Goal: Task Accomplishment & Management: Manage account settings

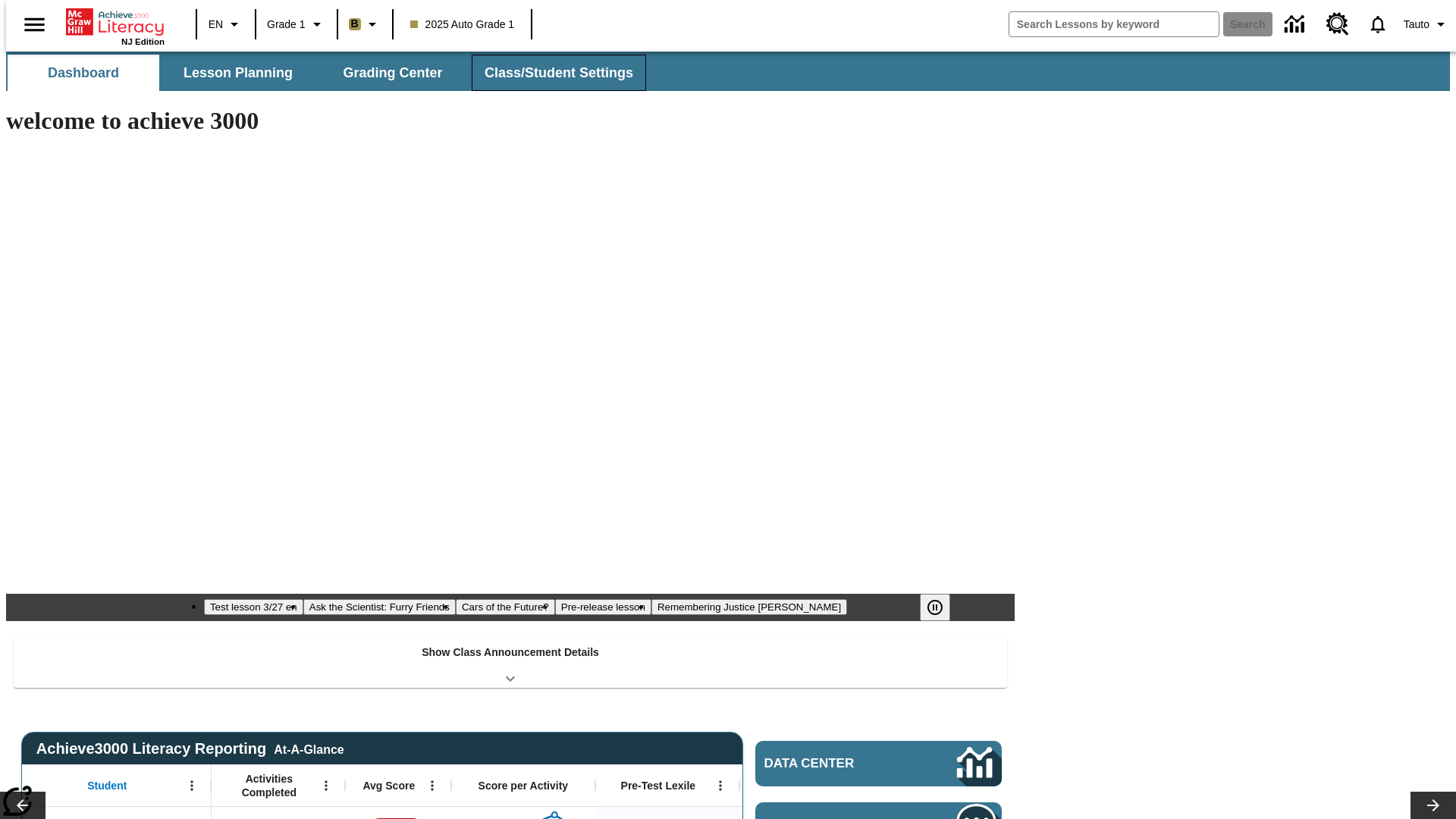
click at [551, 73] on button "Class/Student Settings" at bounding box center [558, 73] width 174 height 36
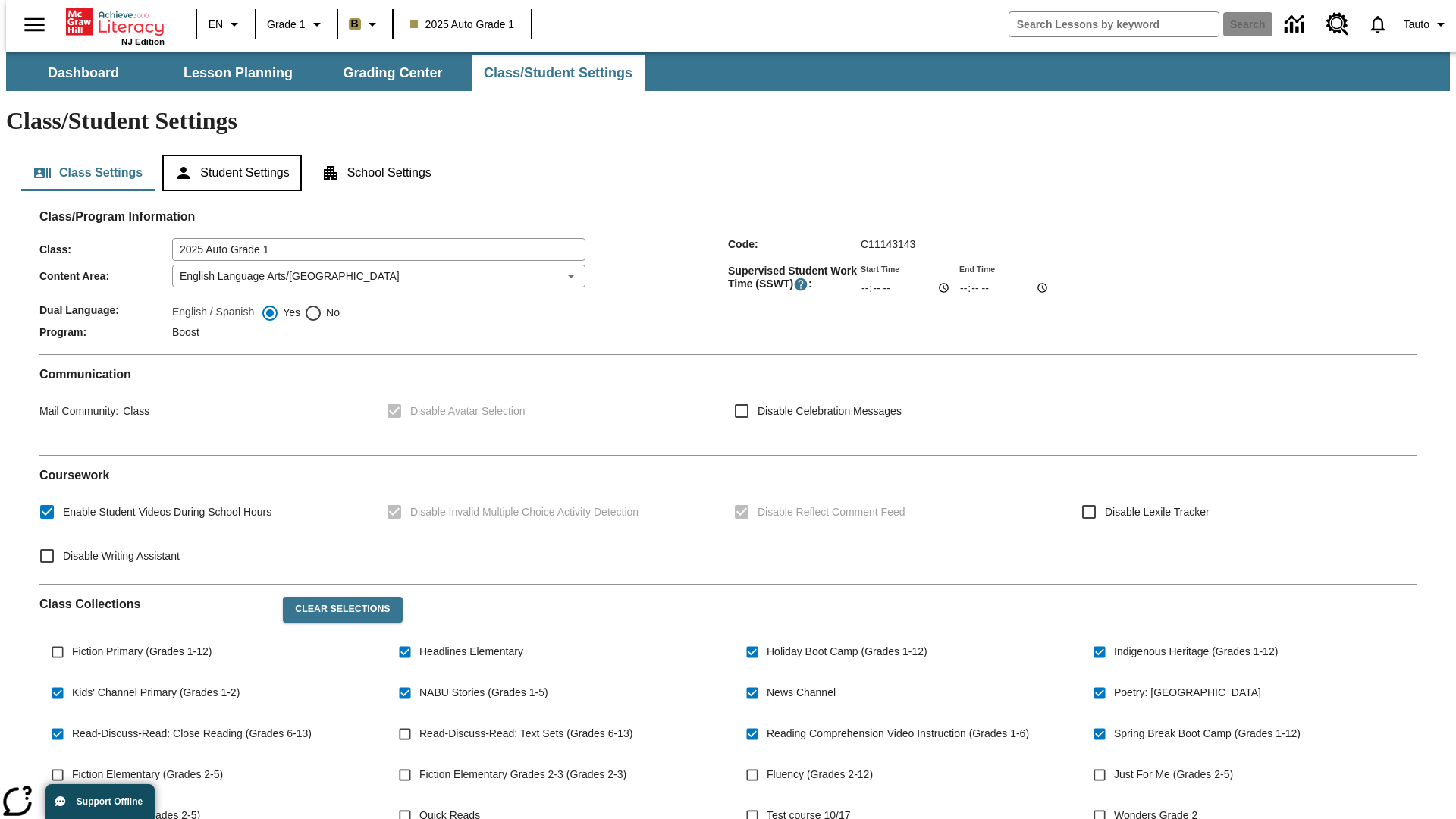
click at [229, 154] on button "Student Settings" at bounding box center [232, 173] width 139 height 36
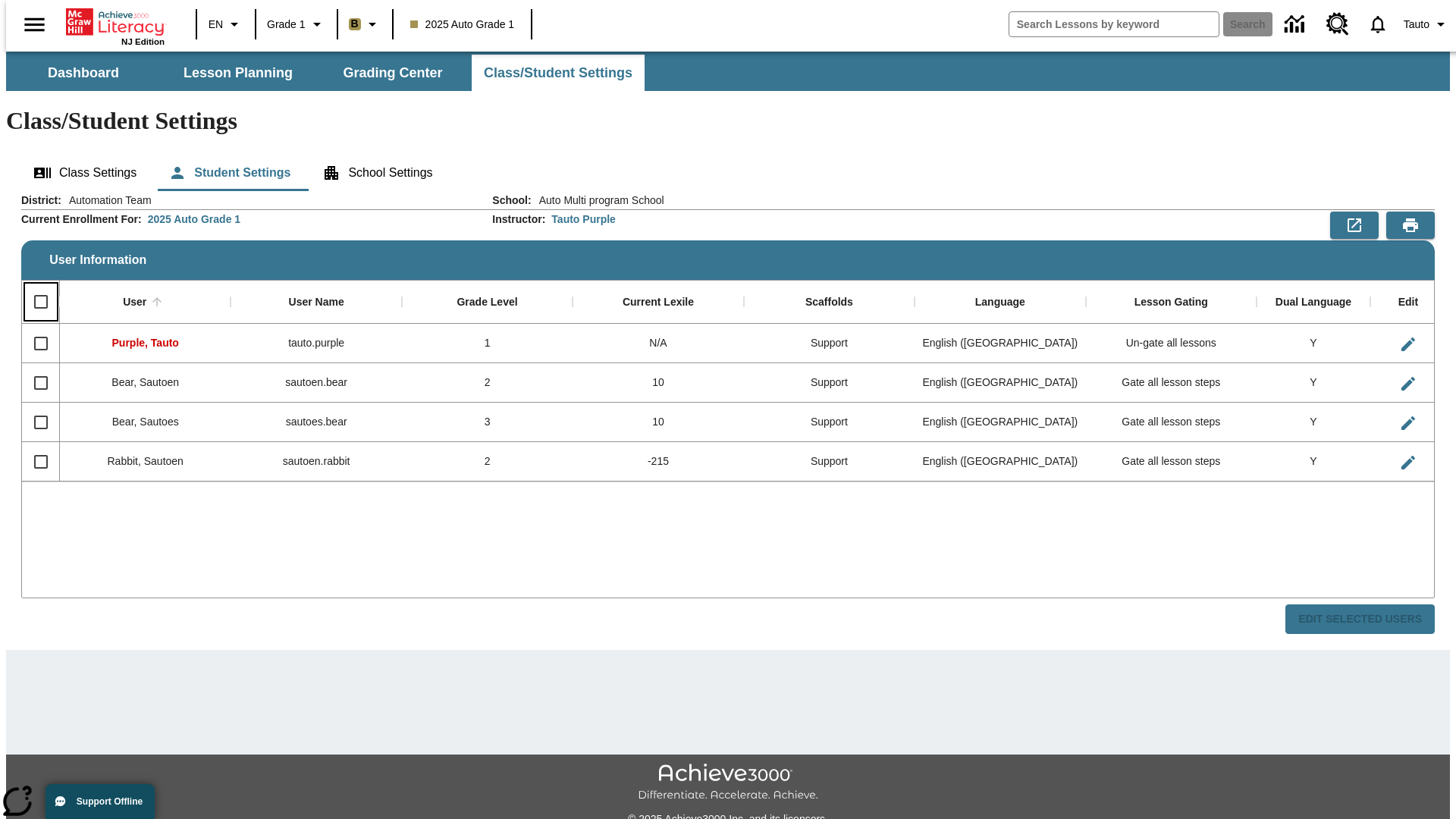
click at [34, 286] on input "Select all rows" at bounding box center [40, 301] width 32 height 32
checkbox input "true"
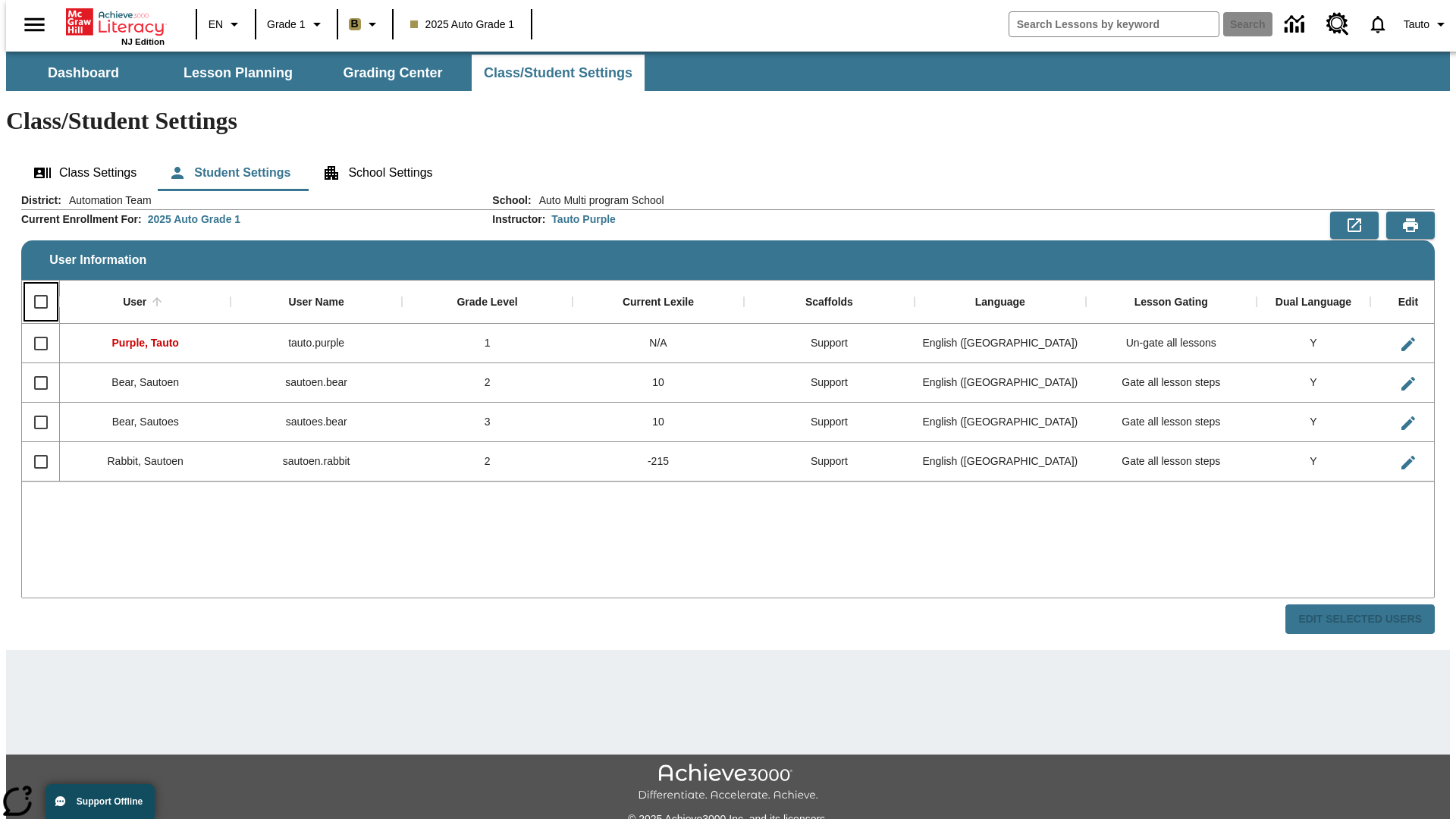
checkbox input "true"
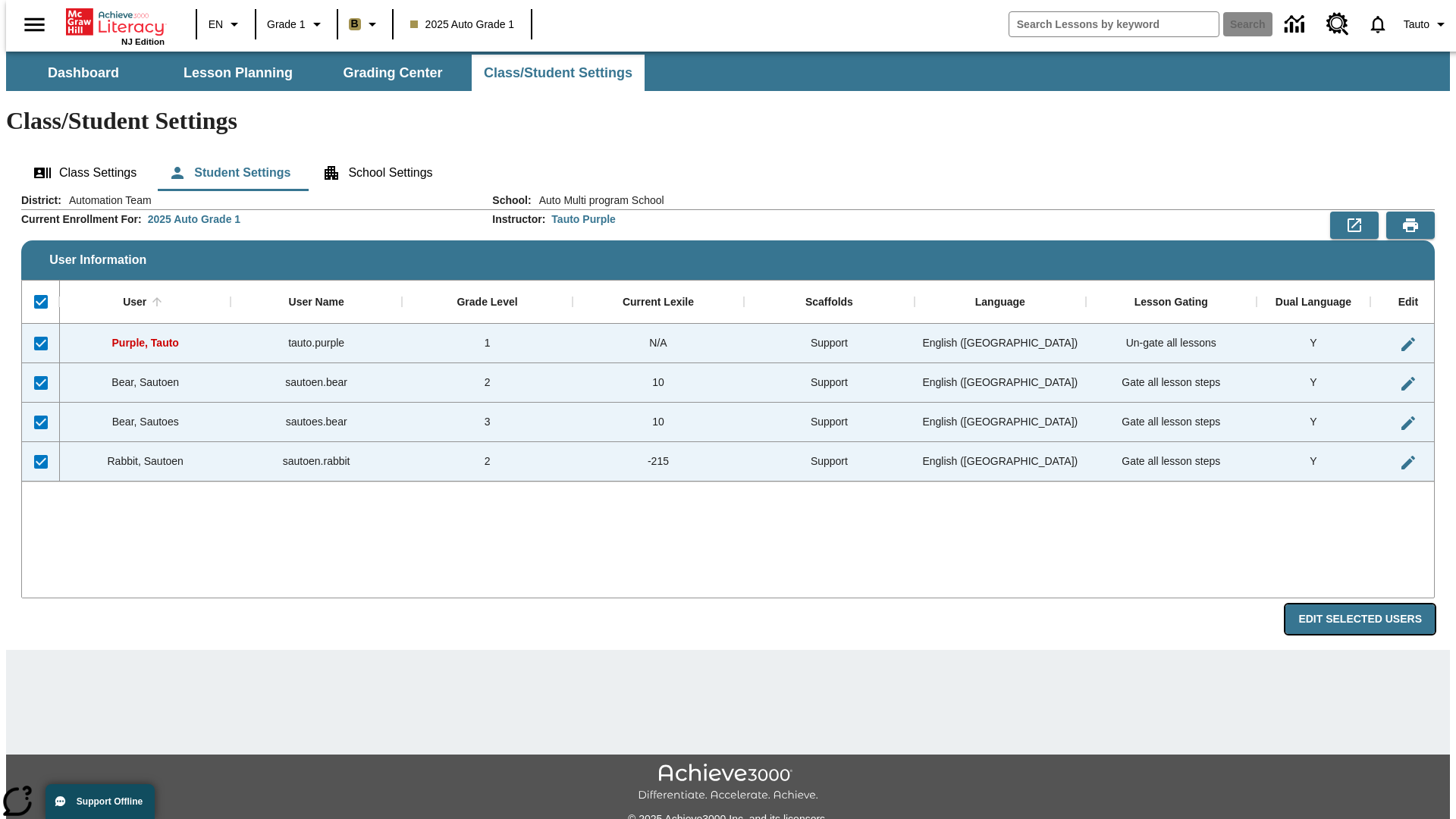
click at [1372, 604] on button "Edit Selected Users" at bounding box center [1359, 619] width 149 height 30
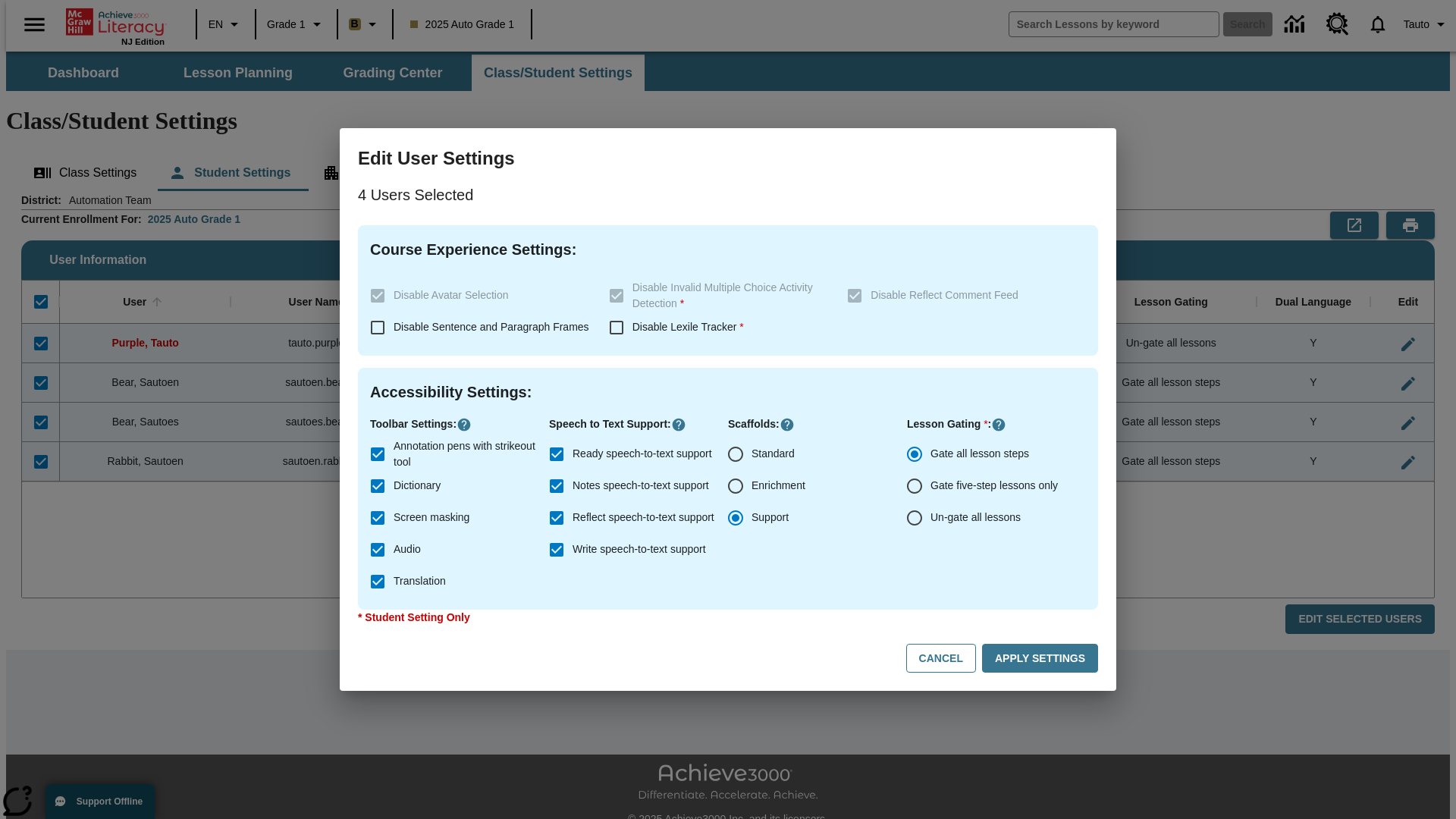
click at [735, 486] on input "Enrichment" at bounding box center [735, 486] width 32 height 32
click at [948, 658] on button "Cancel" at bounding box center [941, 659] width 70 height 30
radio input "false"
radio input "true"
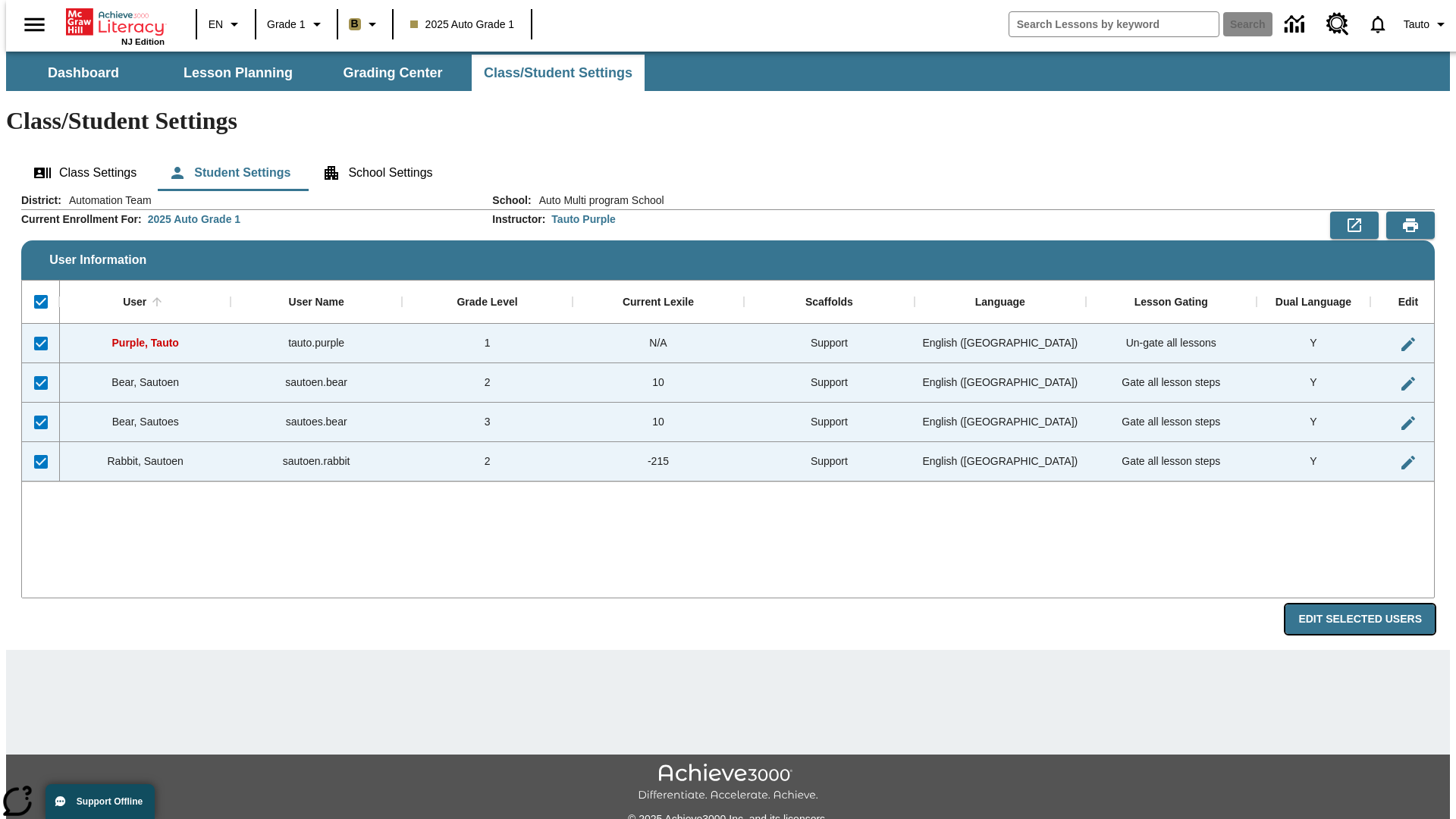
click at [1372, 604] on button "Edit Selected Users" at bounding box center [1359, 619] width 149 height 30
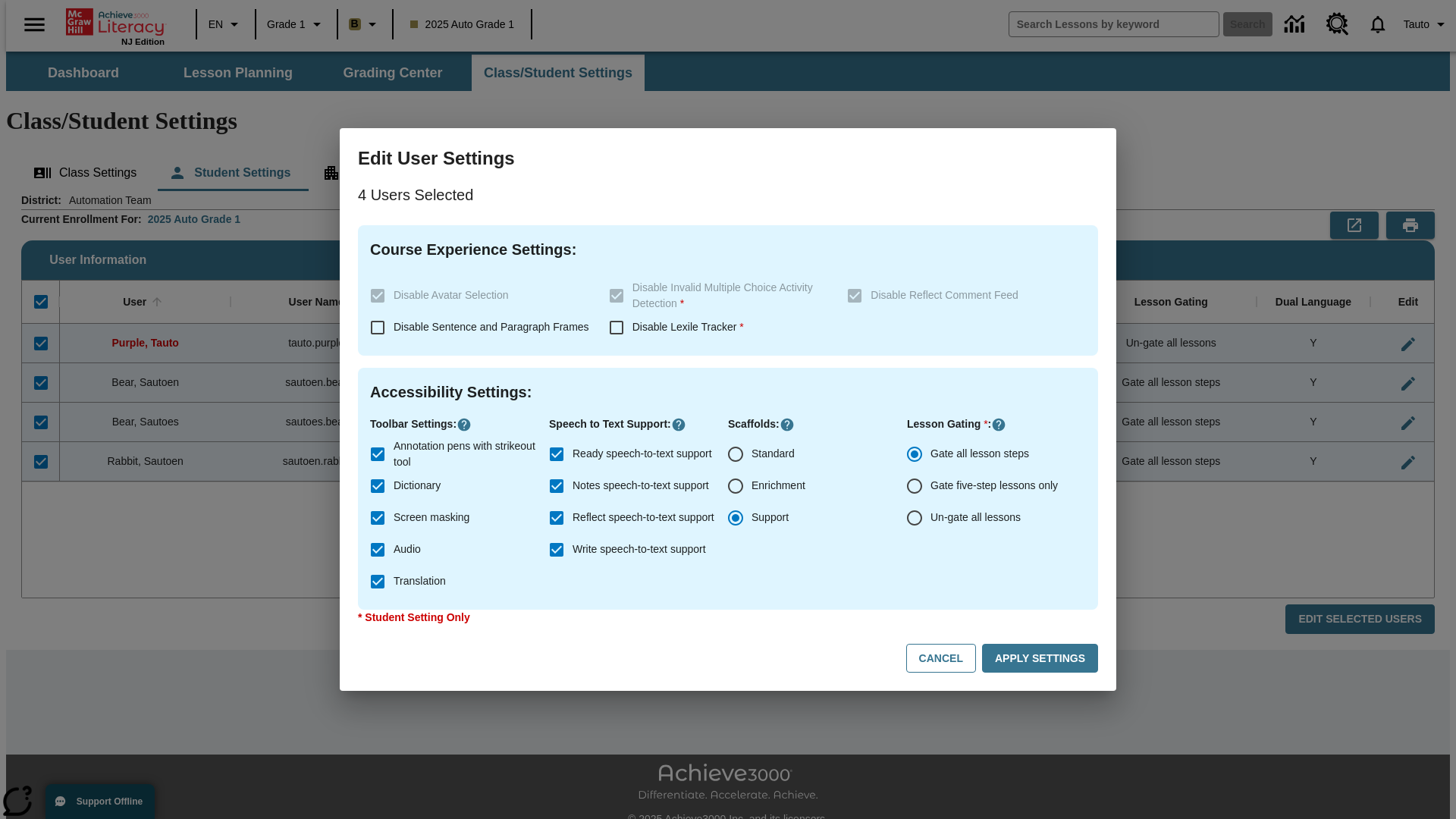
click at [735, 486] on input "Enrichment" at bounding box center [735, 486] width 32 height 32
radio input "true"
click at [1042, 658] on button "Apply Settings" at bounding box center [1040, 659] width 116 height 30
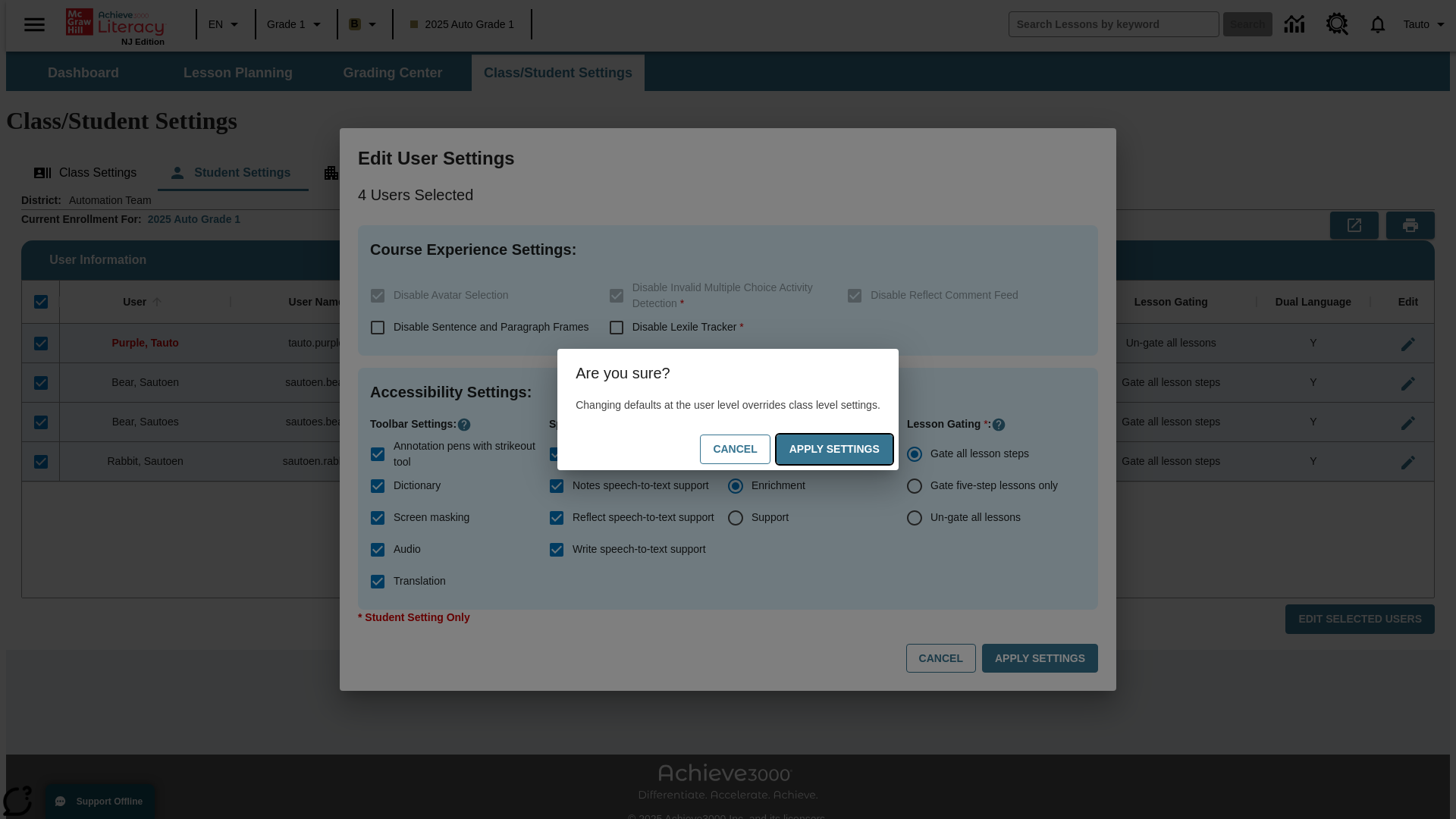
click at [849, 449] on button "Apply Settings" at bounding box center [834, 449] width 116 height 30
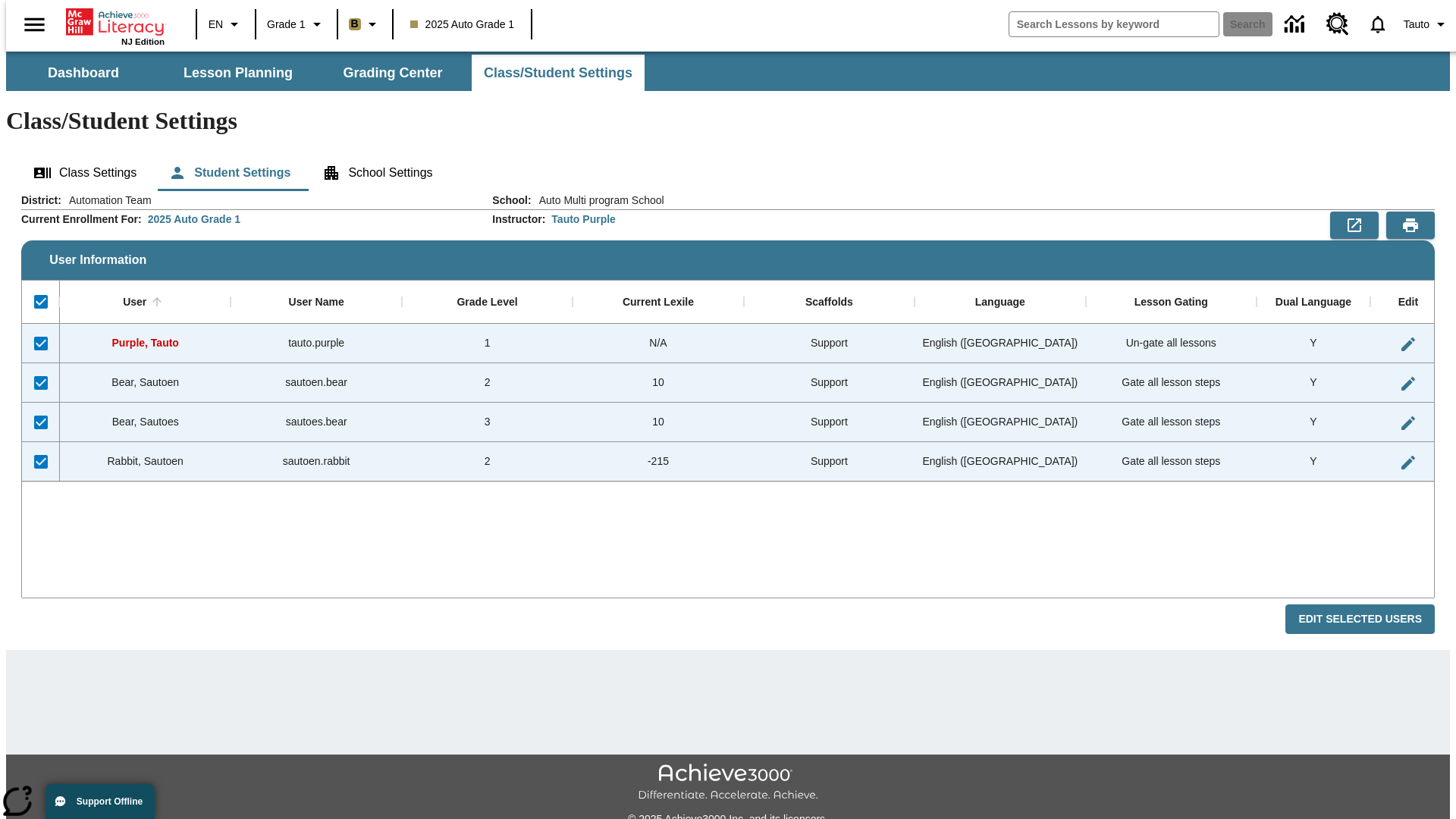
checkbox input "false"
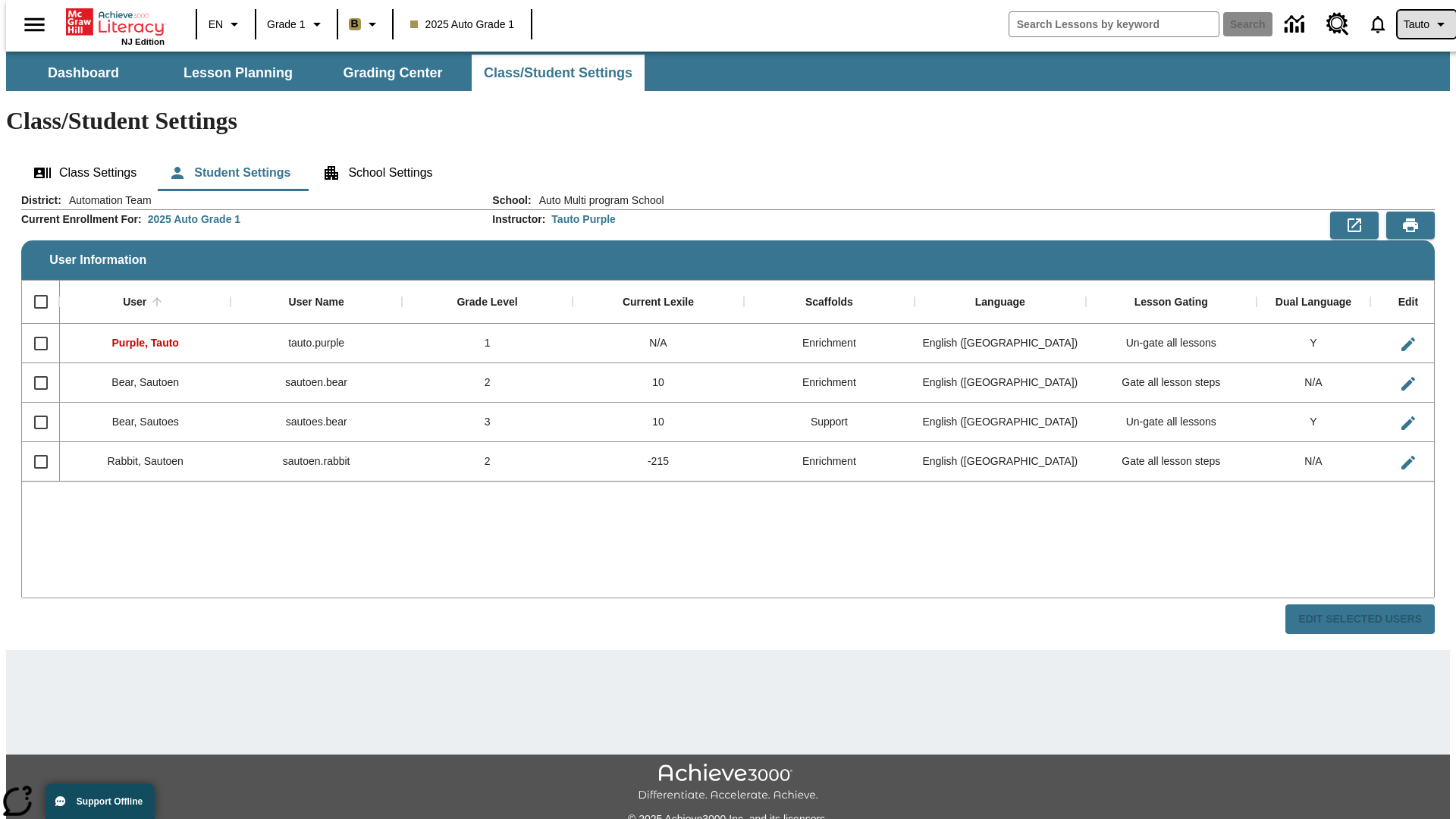
click at [1419, 24] on span "Tauto" at bounding box center [1416, 24] width 26 height 16
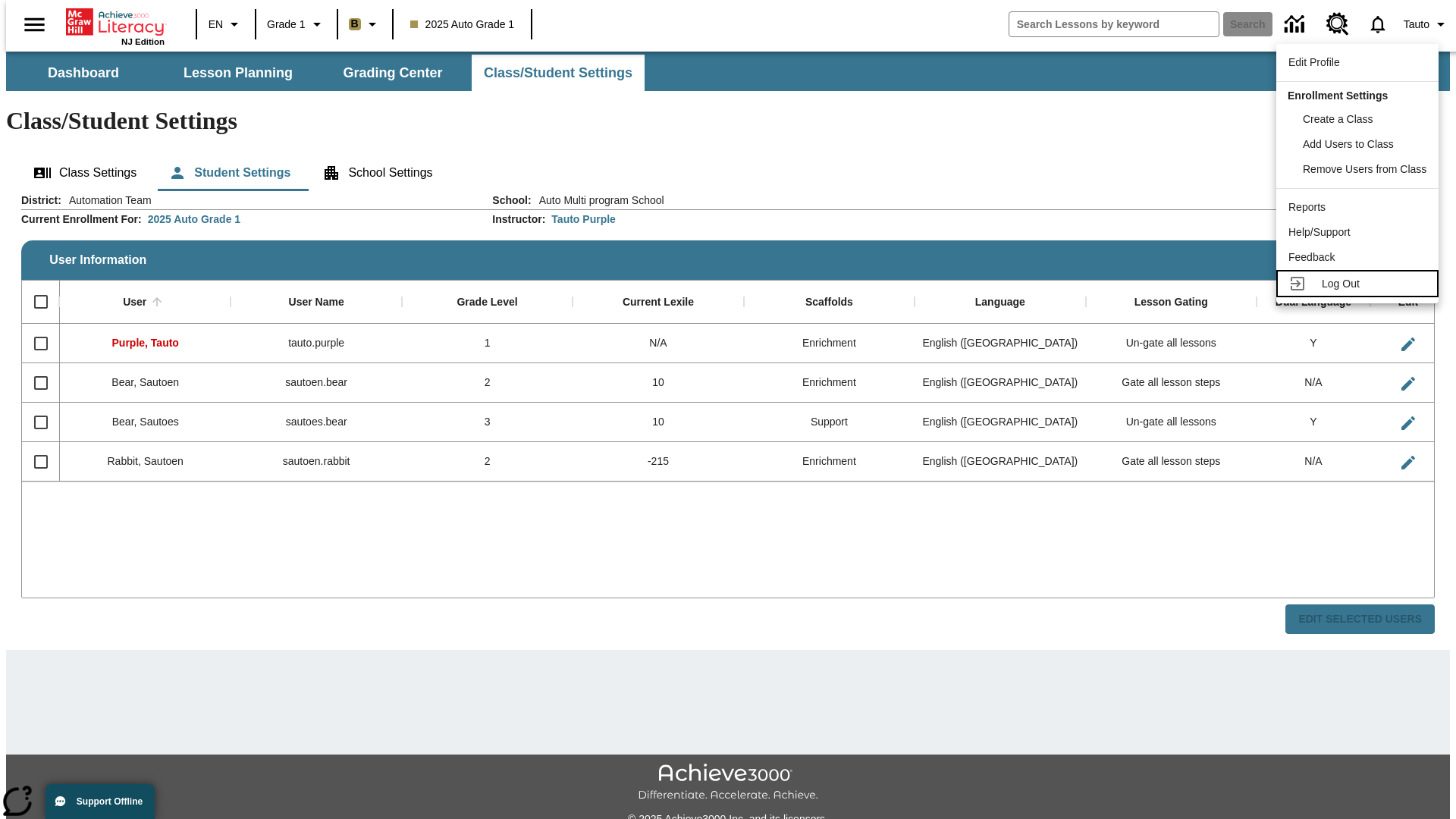
click at [1359, 284] on span "Log Out" at bounding box center [1340, 283] width 38 height 12
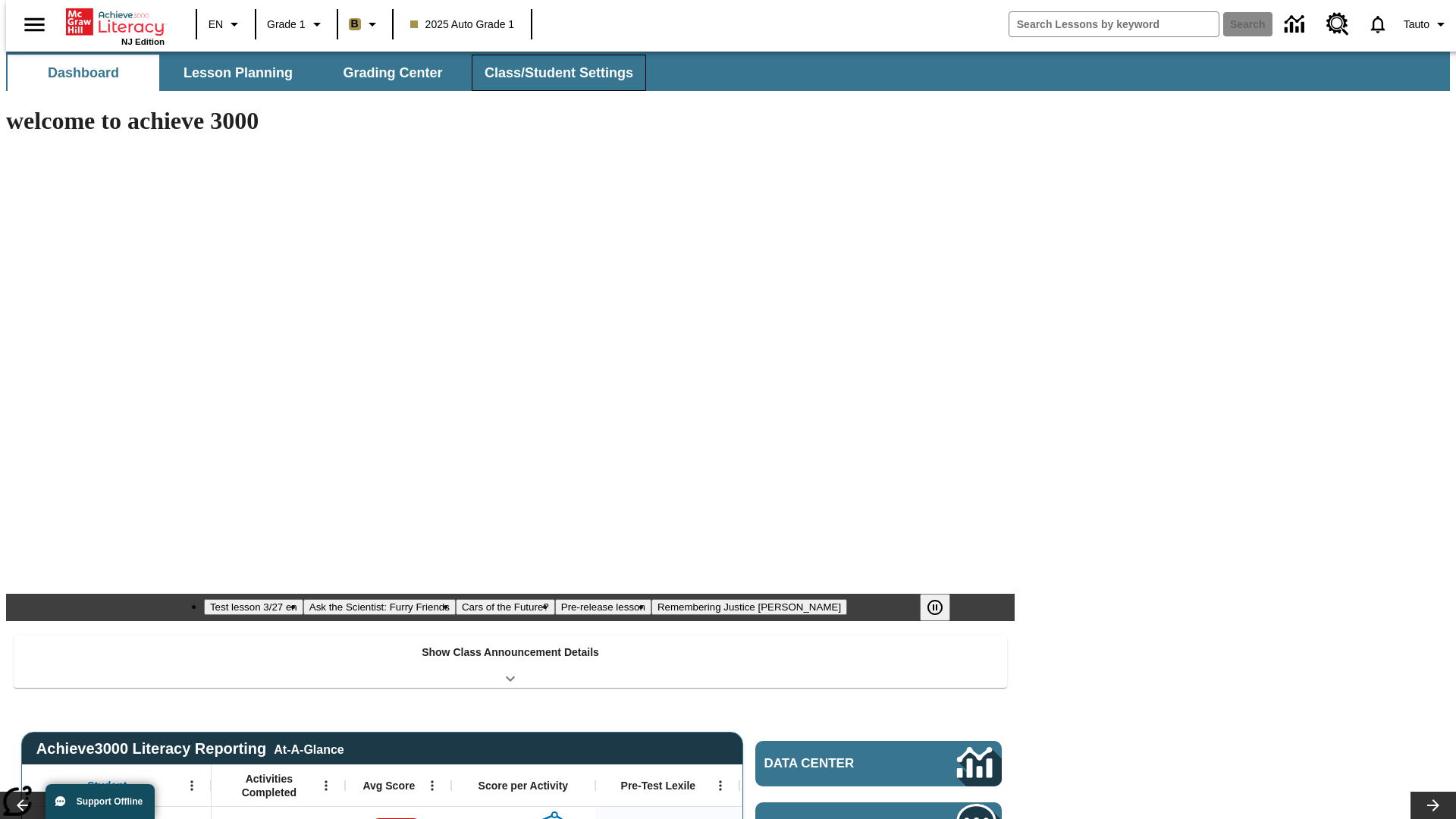
click at [551, 73] on button "Class/Student Settings" at bounding box center [558, 73] width 174 height 36
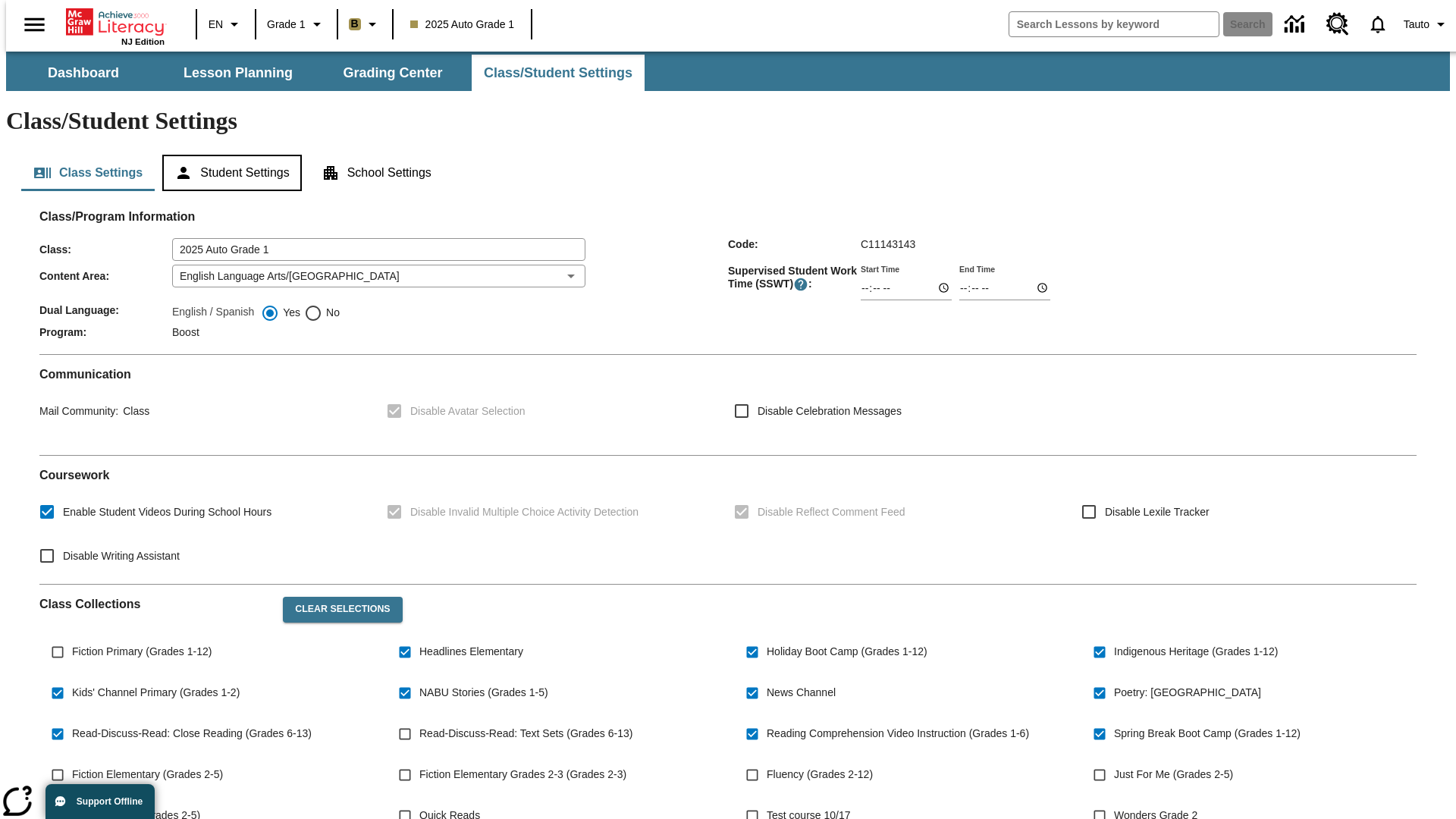
click at [229, 154] on button "Student Settings" at bounding box center [232, 173] width 139 height 36
